Goal: Register for event/course

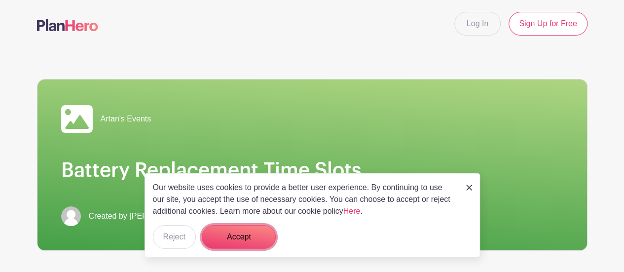
click at [256, 230] on button "Accept" at bounding box center [239, 237] width 74 height 24
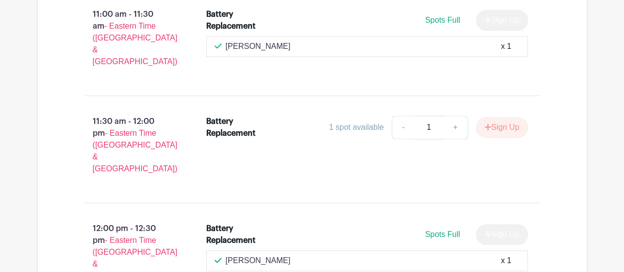
scroll to position [641, 0]
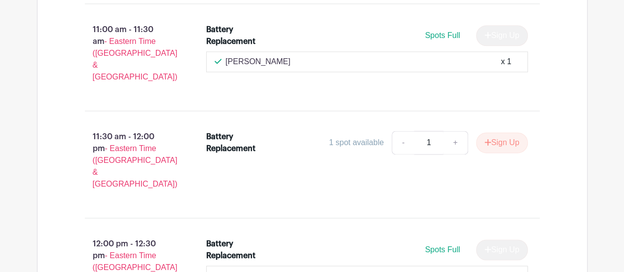
click at [440, 245] on span "Spots Full" at bounding box center [442, 249] width 35 height 8
click at [494, 270] on div "[PERSON_NAME] x 1" at bounding box center [367, 276] width 305 height 12
click at [514, 270] on div "[PERSON_NAME] x 1" at bounding box center [367, 276] width 305 height 12
drag, startPoint x: 321, startPoint y: 188, endPoint x: 188, endPoint y: 184, distance: 132.8
click at [316, 270] on div "[PERSON_NAME] x 1" at bounding box center [367, 276] width 305 height 12
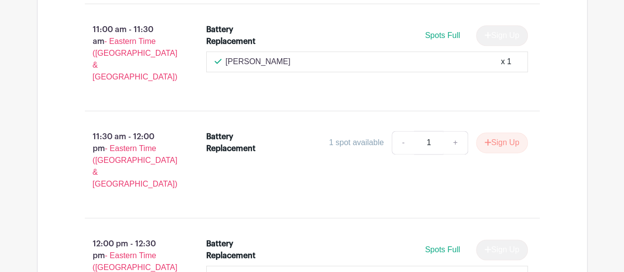
click at [188, 234] on p "12:00 pm - 12:30 pm - Eastern Time ([GEOGRAPHIC_DATA] & [GEOGRAPHIC_DATA])" at bounding box center [130, 267] width 122 height 67
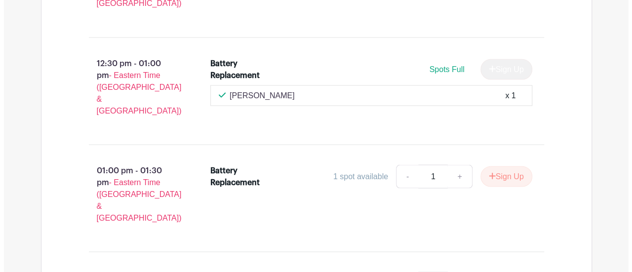
scroll to position [937, 0]
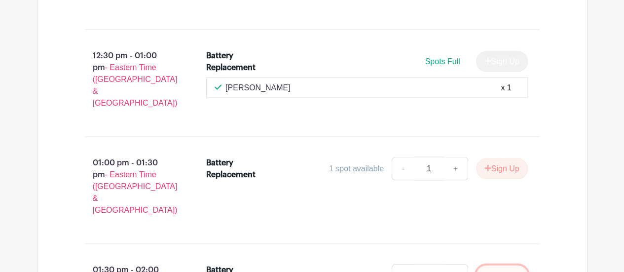
click at [511, 265] on button "Sign Up" at bounding box center [502, 275] width 52 height 21
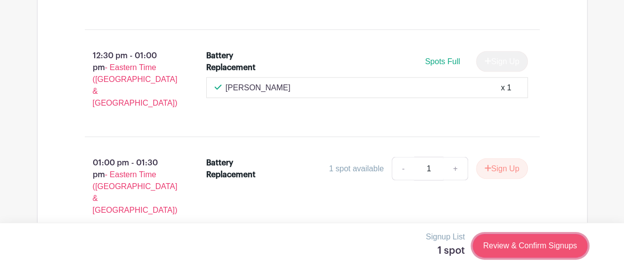
click at [496, 251] on link "Review & Confirm Signups" at bounding box center [530, 246] width 114 height 24
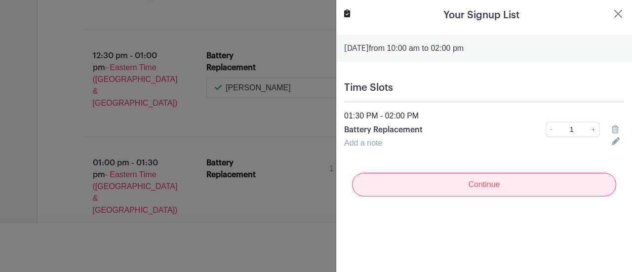
click at [457, 181] on input "Continue" at bounding box center [484, 185] width 264 height 24
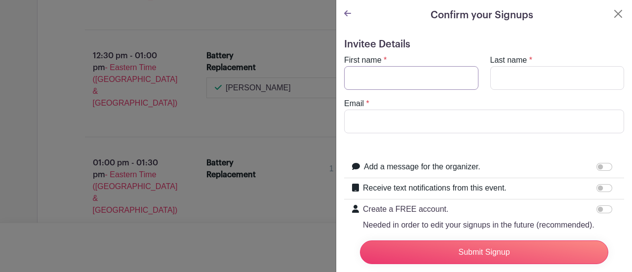
click at [404, 69] on input "First name" at bounding box center [411, 78] width 134 height 24
type input "[PERSON_NAME]"
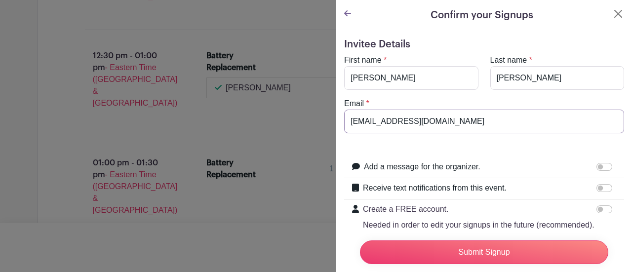
drag, startPoint x: 464, startPoint y: 116, endPoint x: 149, endPoint y: 88, distance: 316.1
type input "[EMAIL_ADDRESS][DOMAIN_NAME]"
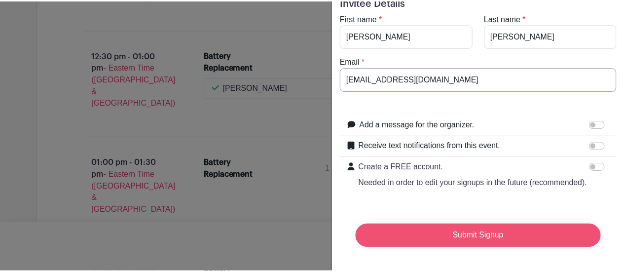
scroll to position [60, 0]
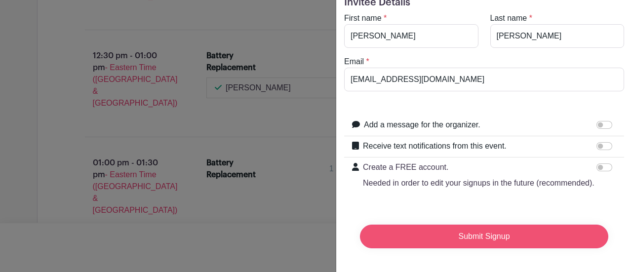
click at [563, 226] on input "Submit Signup" at bounding box center [484, 237] width 248 height 24
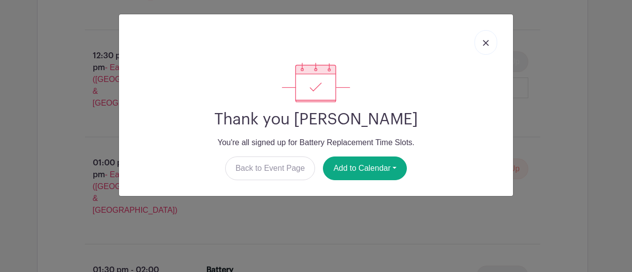
click at [483, 43] on link at bounding box center [485, 42] width 23 height 25
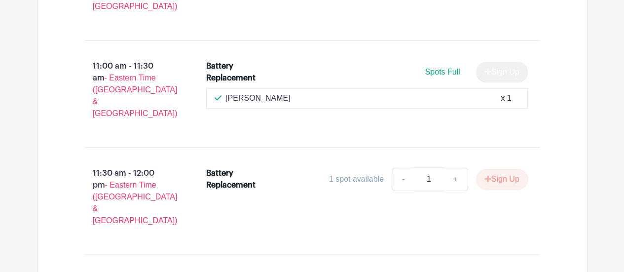
scroll to position [640, 0]
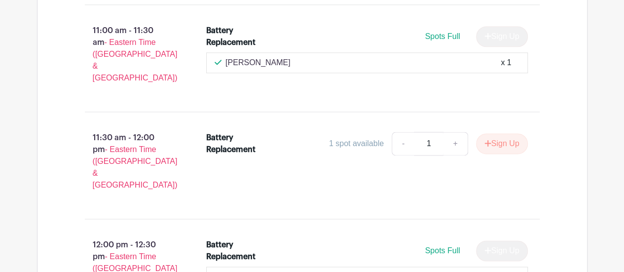
click at [518, 239] on div "Battery Replacement Spots Full Sign Up" at bounding box center [367, 253] width 322 height 28
